Goal: Submit feedback/report problem: Submit feedback/report problem

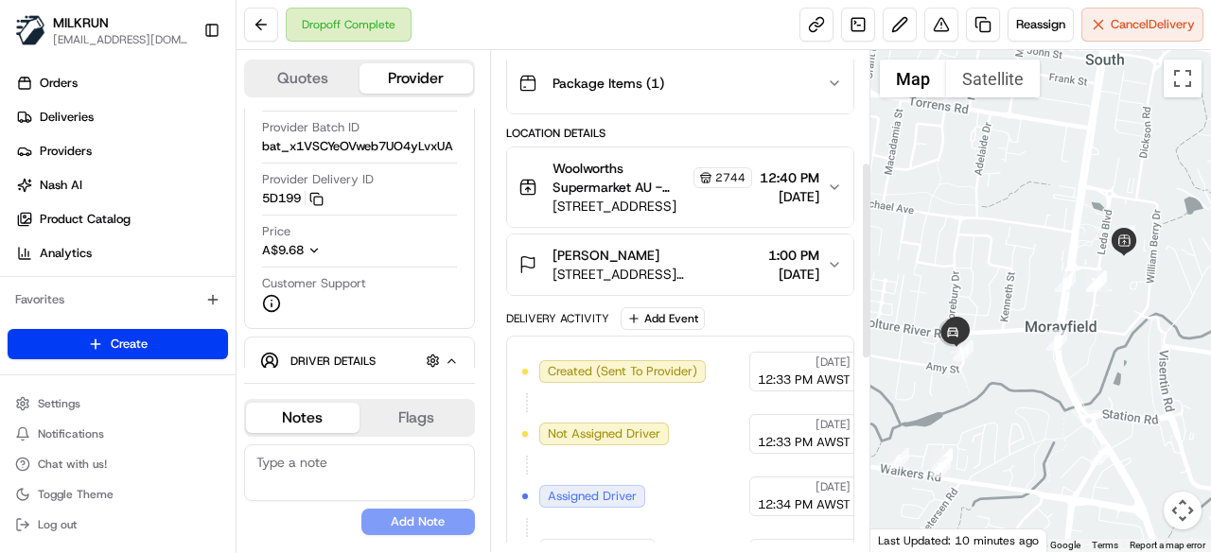
scroll to position [284, 0]
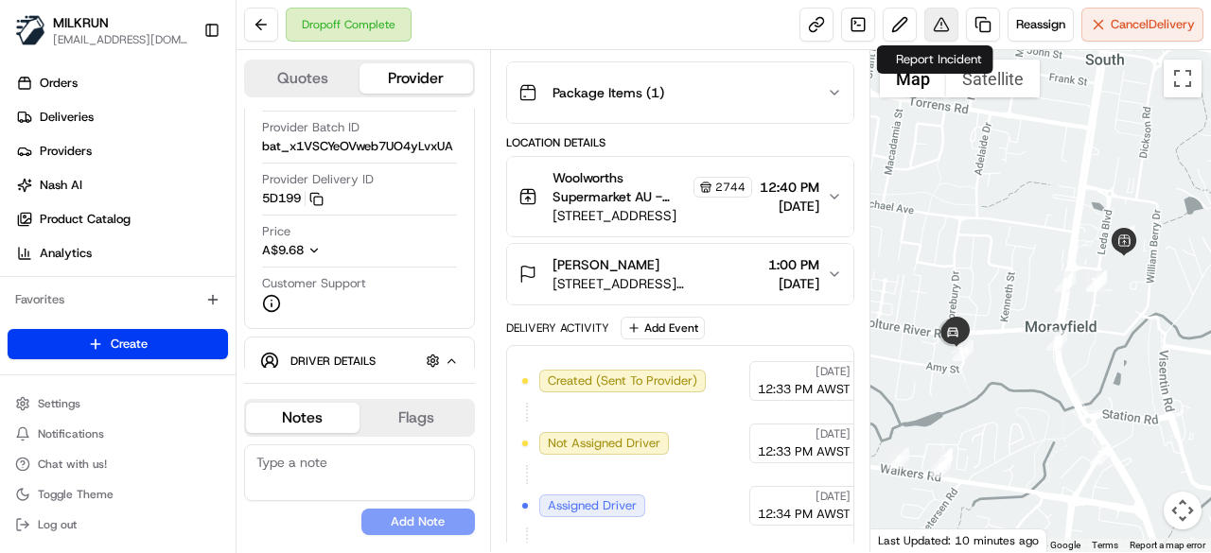
click at [925, 18] on button at bounding box center [941, 25] width 34 height 34
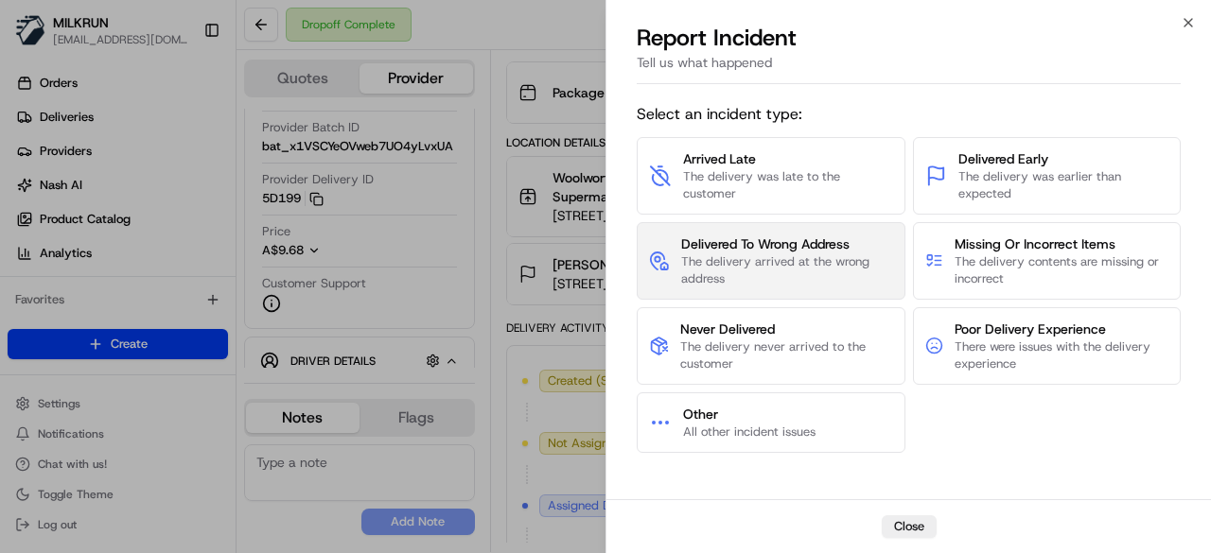
click at [763, 239] on span "Delivered To Wrong Address" at bounding box center [787, 244] width 212 height 19
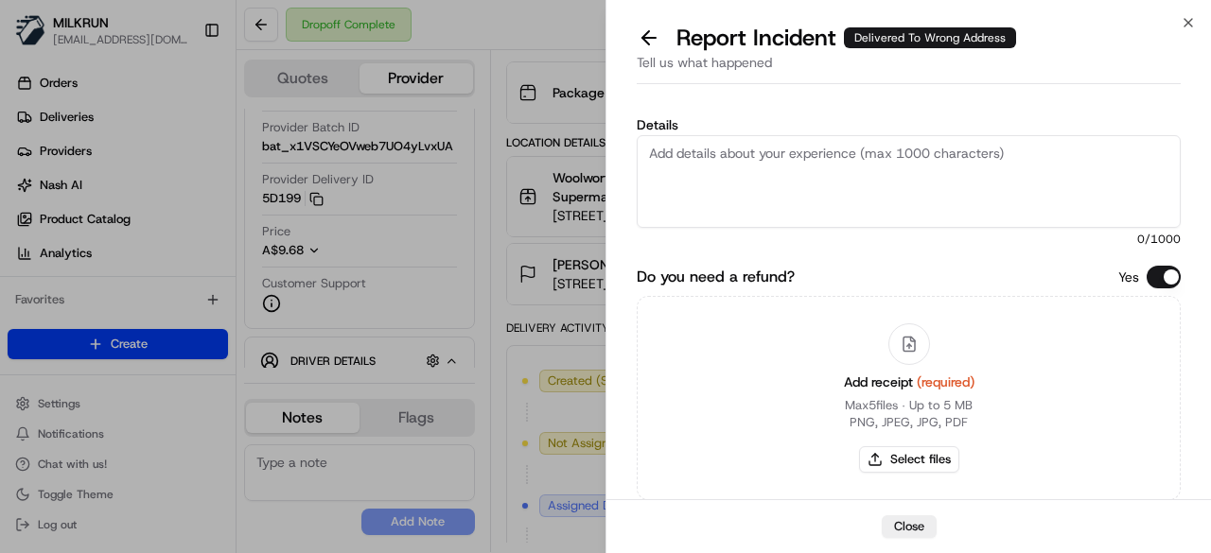
click at [794, 149] on textarea "Details" at bounding box center [909, 181] width 544 height 93
type textarea "Order confirmed not delivered to the correct address"
click at [918, 452] on button "Select files" at bounding box center [909, 460] width 100 height 26
type input "C:\fakepath\Screenshot [DATE] 132800.png"
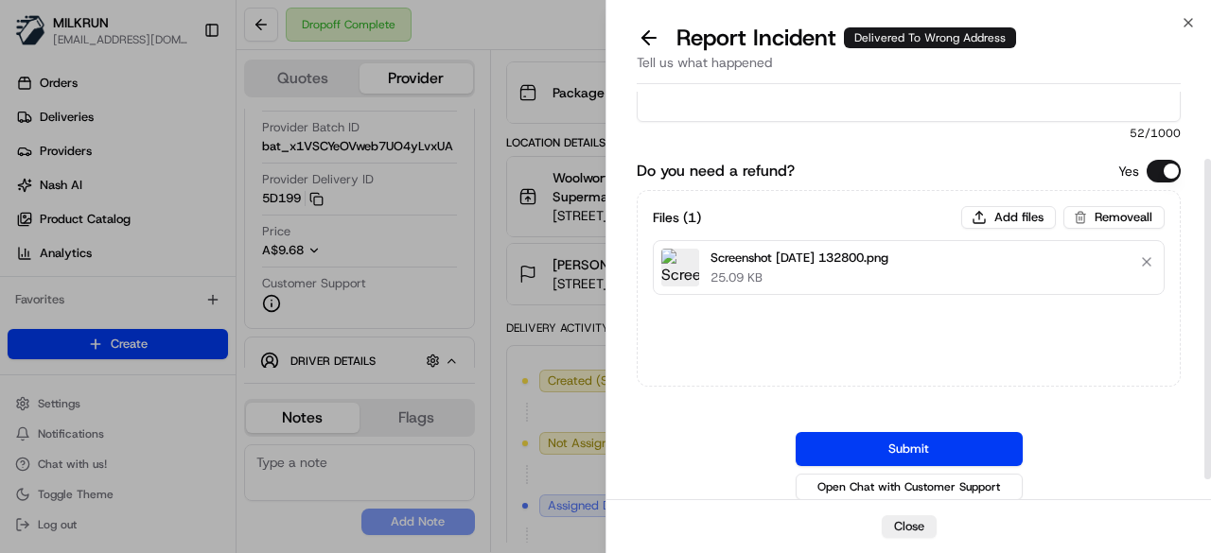
scroll to position [113, 0]
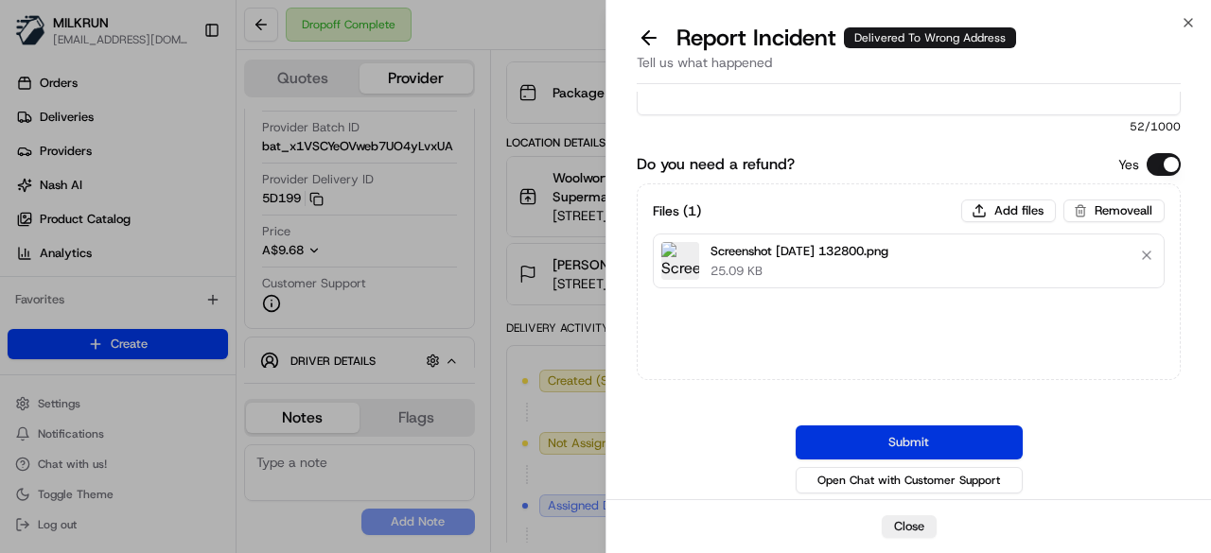
click at [865, 442] on button "Submit" at bounding box center [909, 443] width 227 height 34
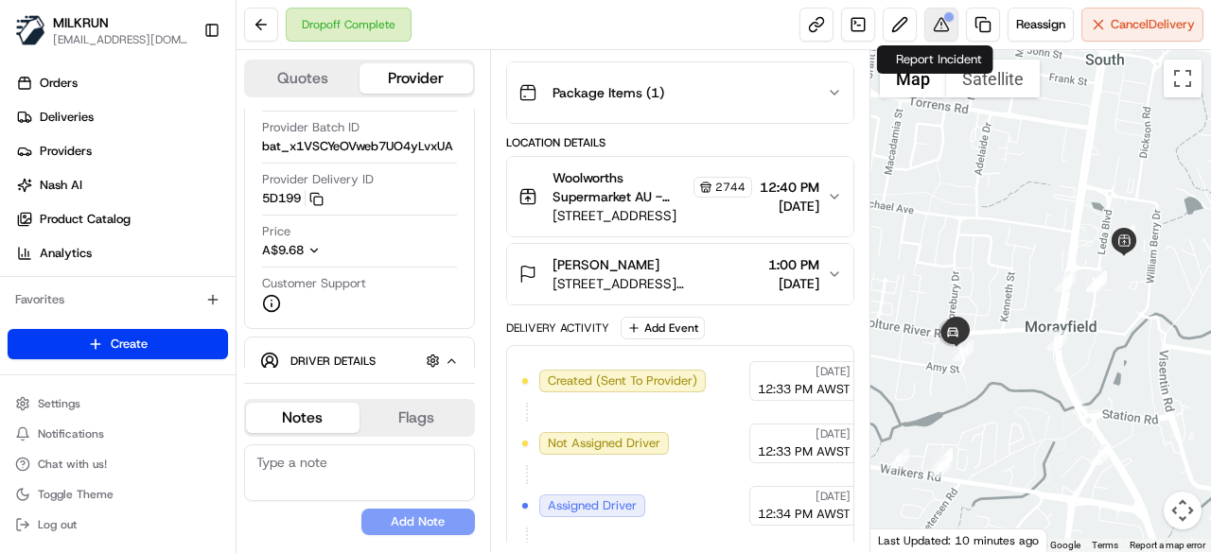
click at [931, 22] on button at bounding box center [941, 25] width 34 height 34
